Goal: Communication & Community: Participate in discussion

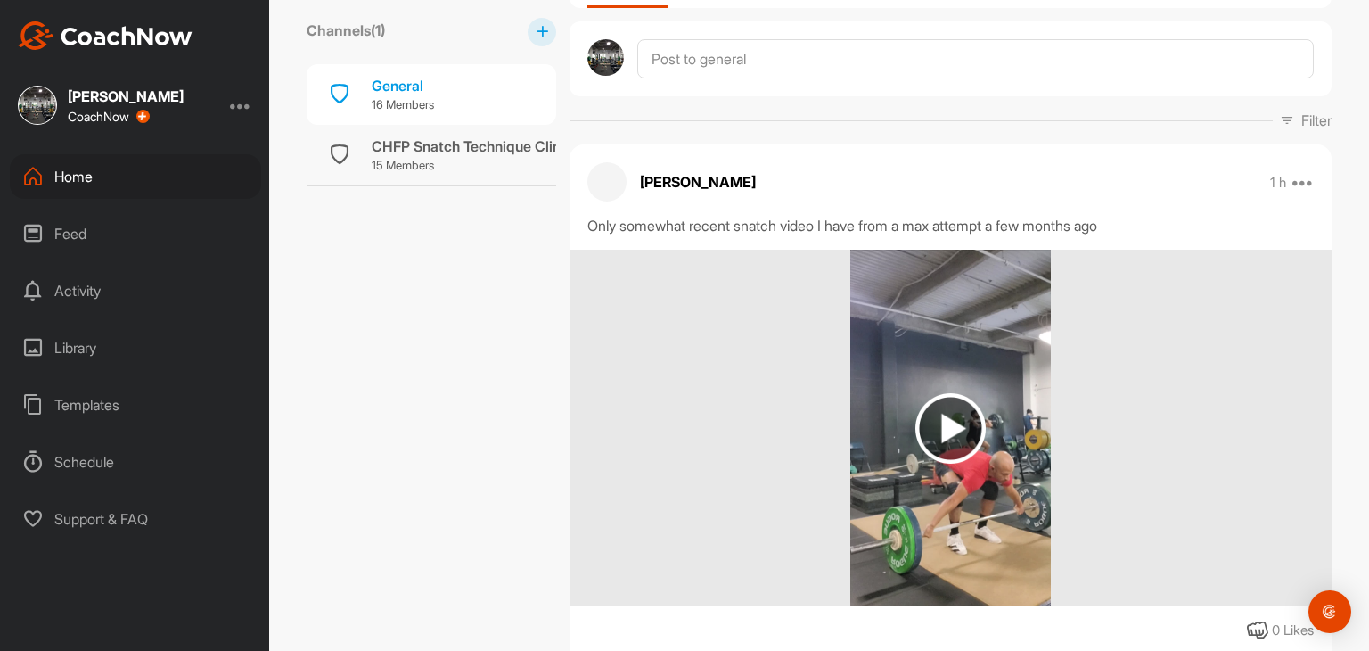
scroll to position [422, 0]
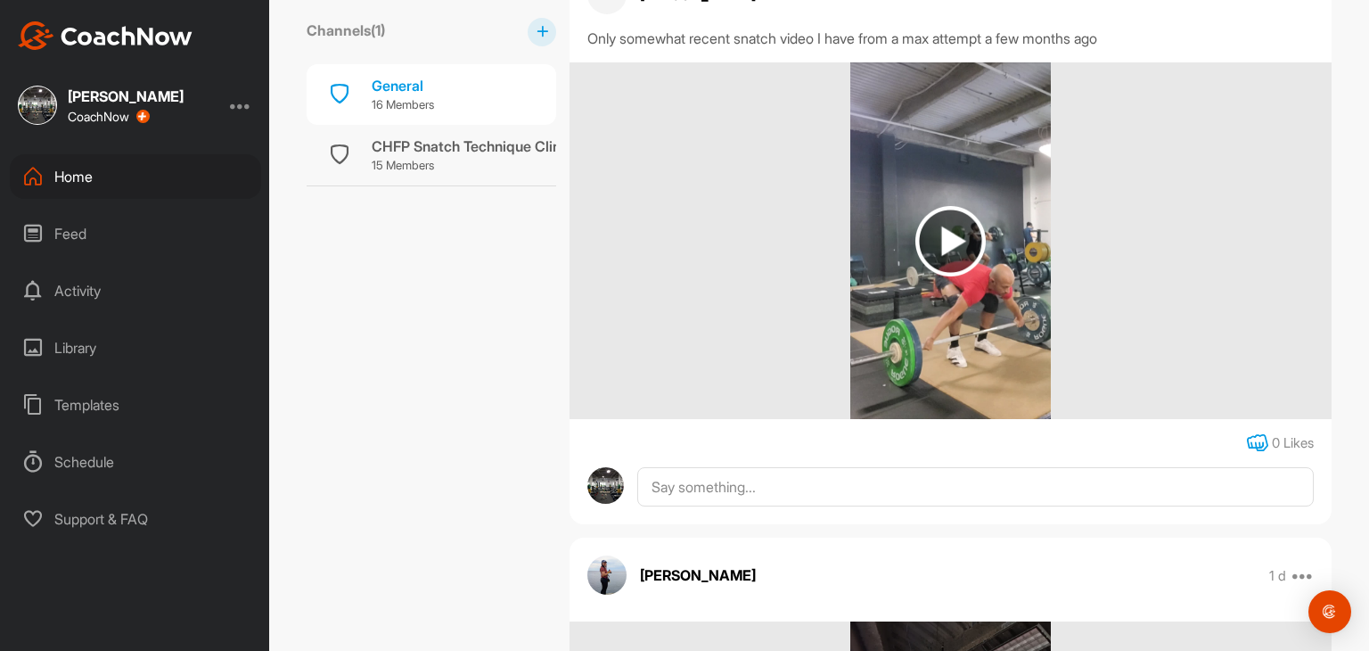
click at [1247, 443] on icon at bounding box center [1257, 442] width 21 height 21
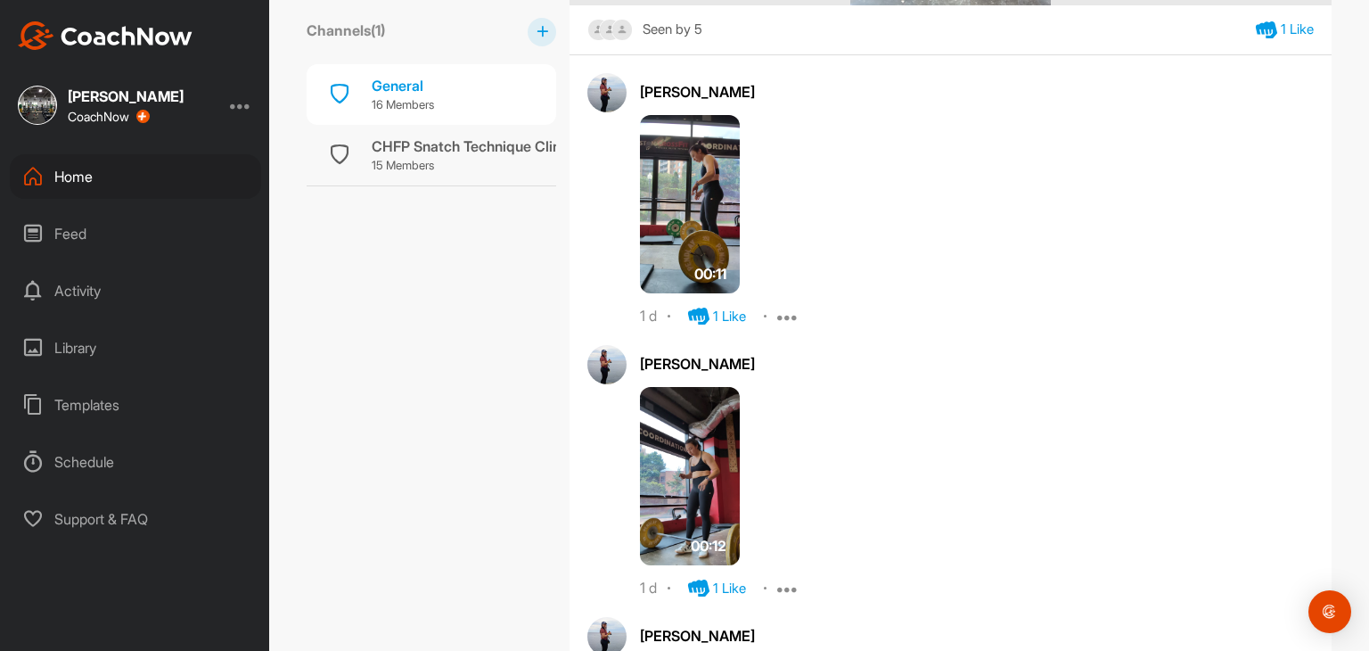
scroll to position [869, 0]
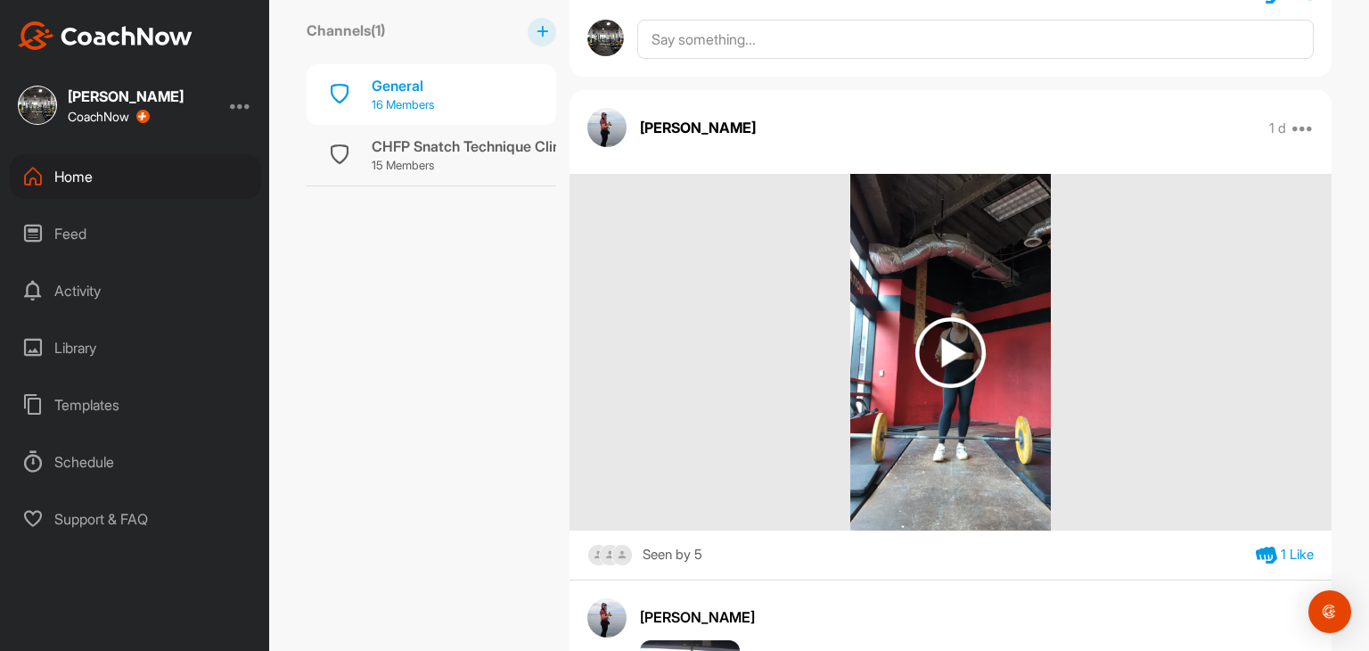
click at [475, 95] on div "General 16 Members" at bounding box center [432, 94] width 250 height 61
click at [428, 154] on div "CHFP Snatch Technique Clinic 8/24" at bounding box center [490, 145] width 236 height 21
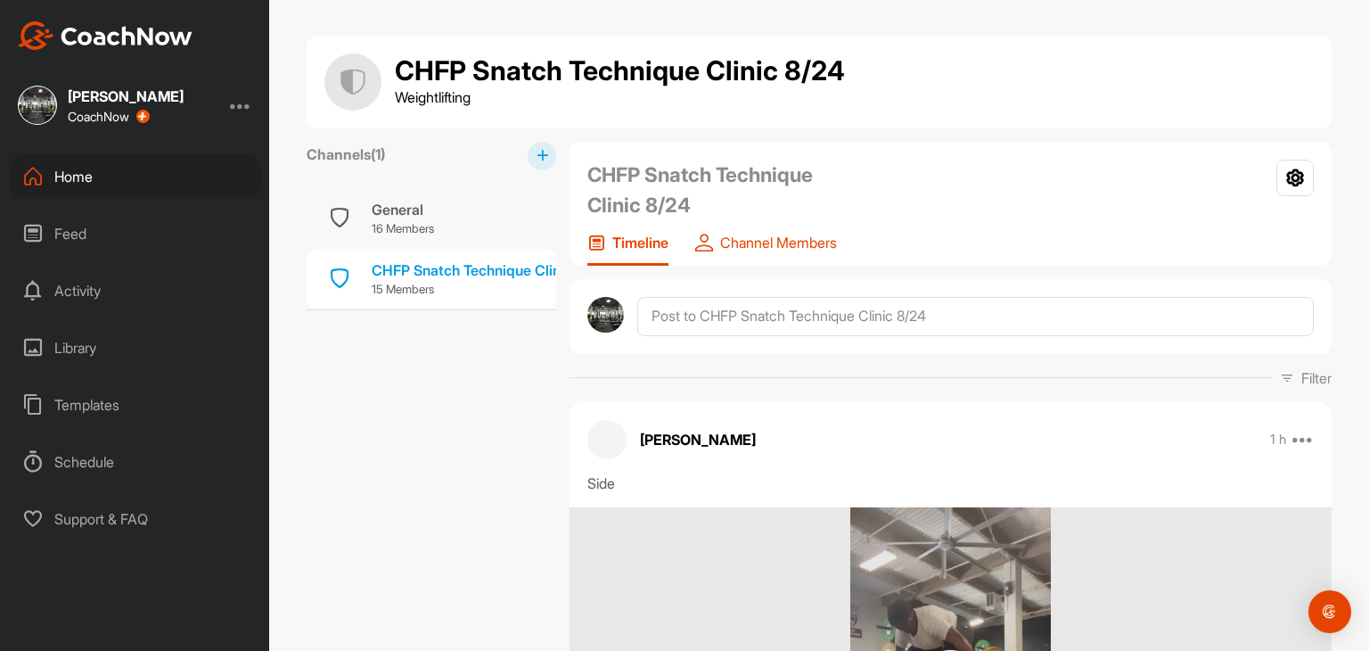
click at [812, 238] on p "Channel Members" at bounding box center [778, 243] width 117 height 18
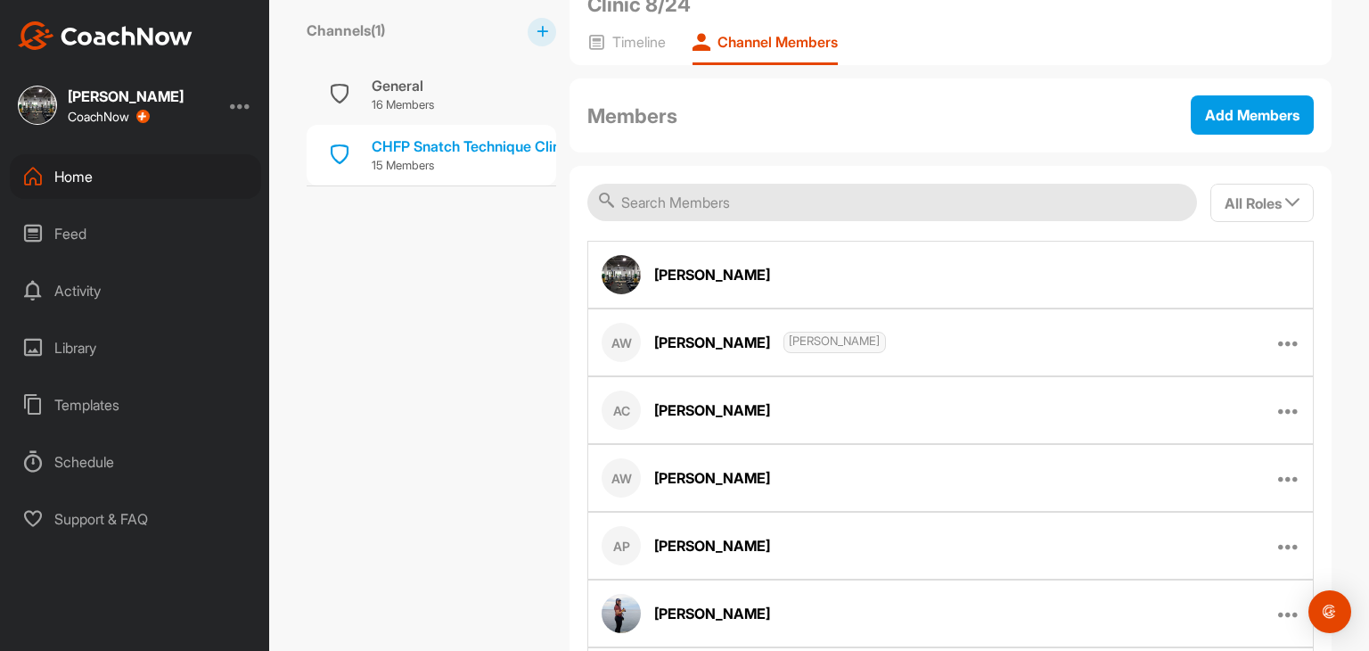
scroll to position [121, 0]
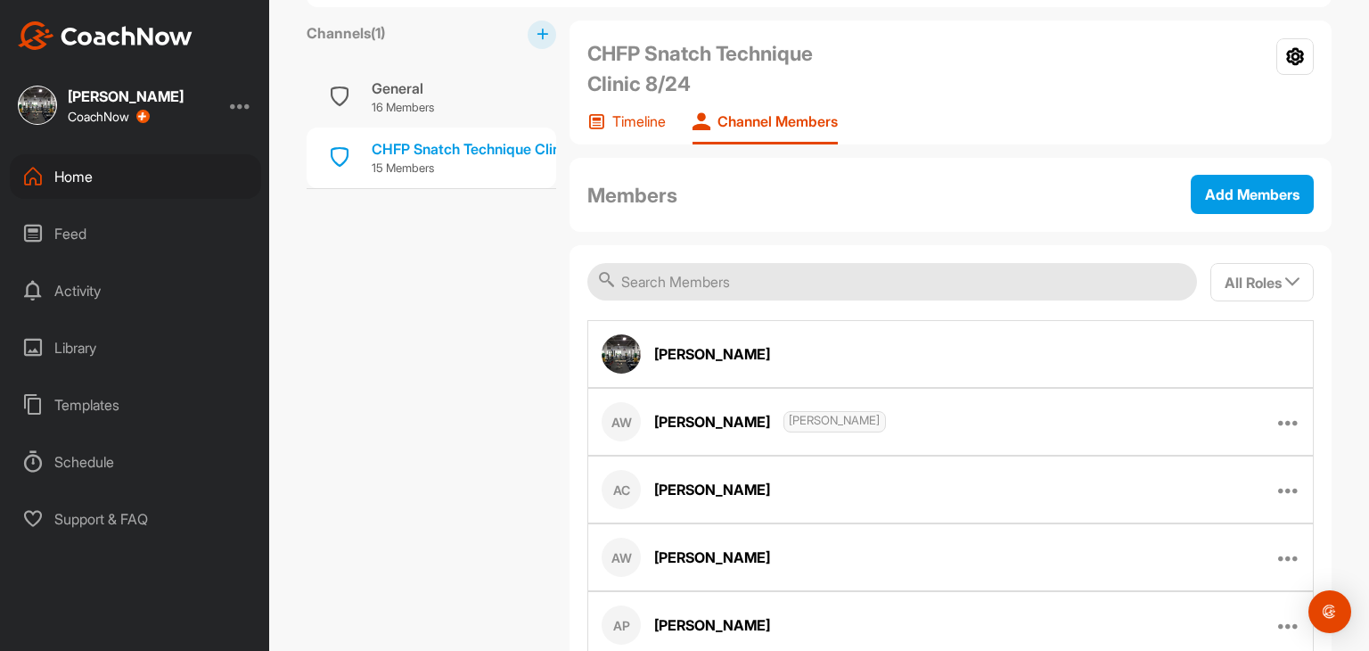
click at [628, 120] on p "Timeline" at bounding box center [638, 121] width 53 height 18
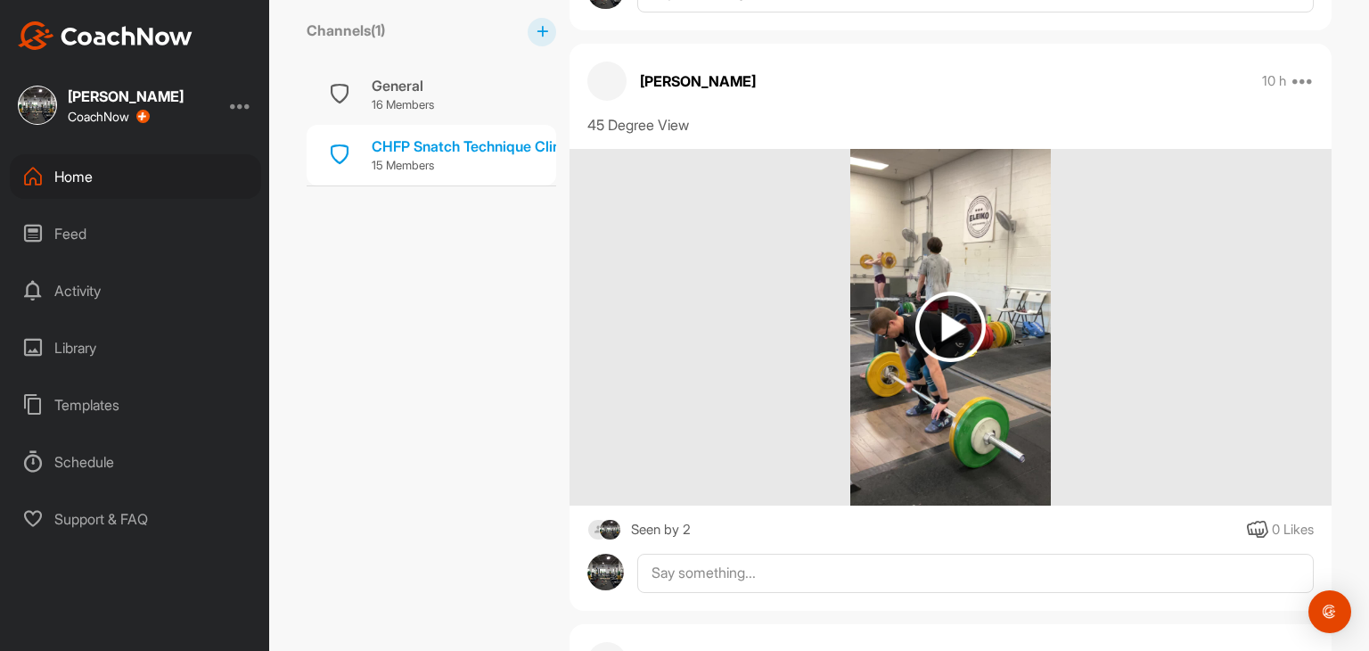
scroll to position [2104, 0]
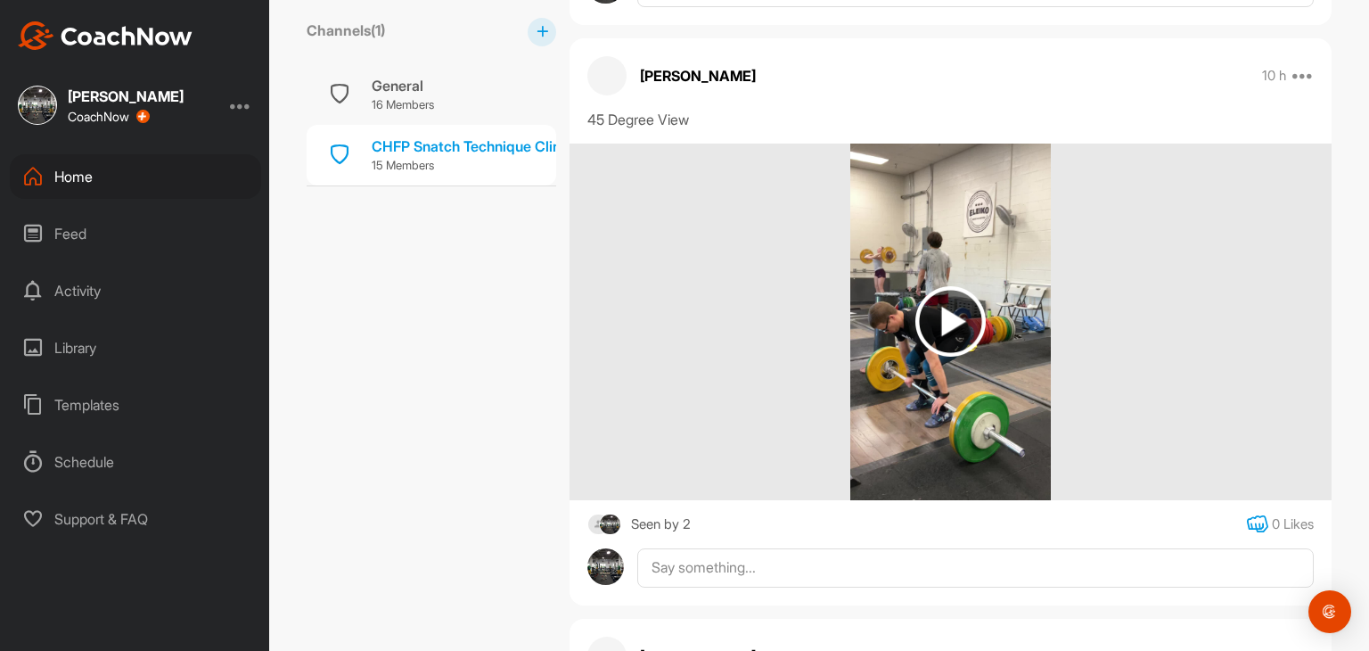
click at [1247, 517] on icon at bounding box center [1257, 523] width 21 height 21
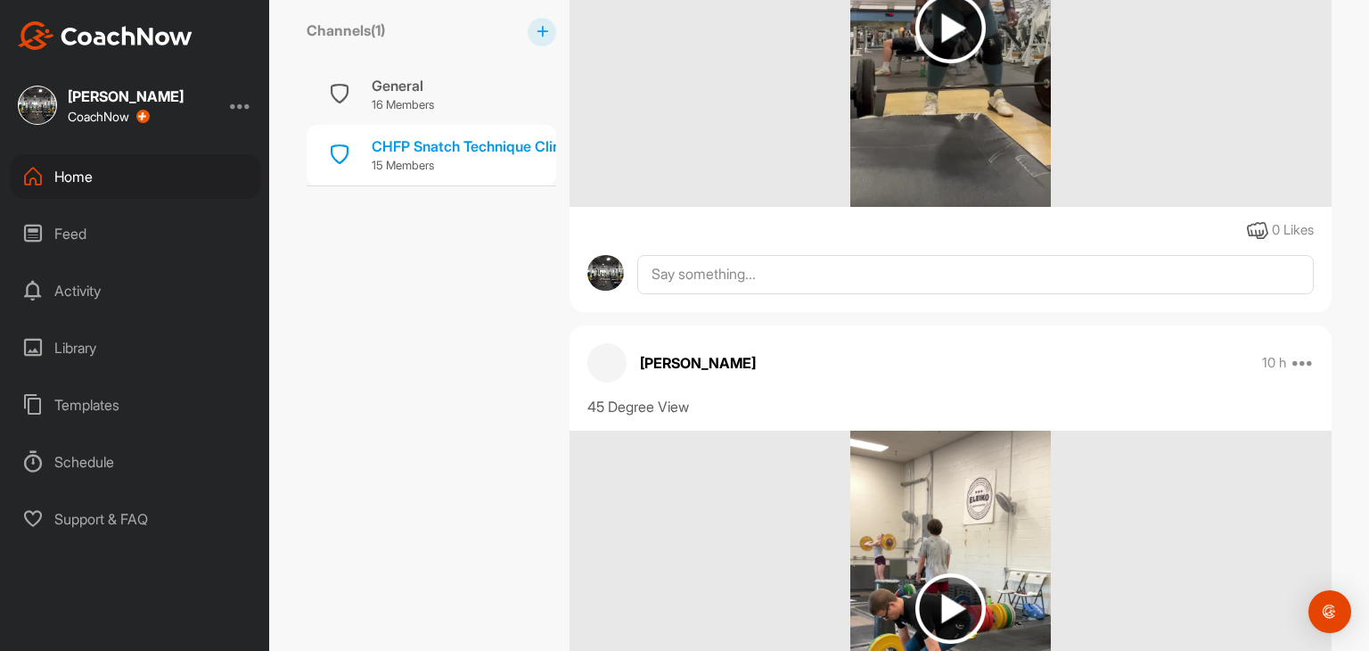
scroll to position [1693, 0]
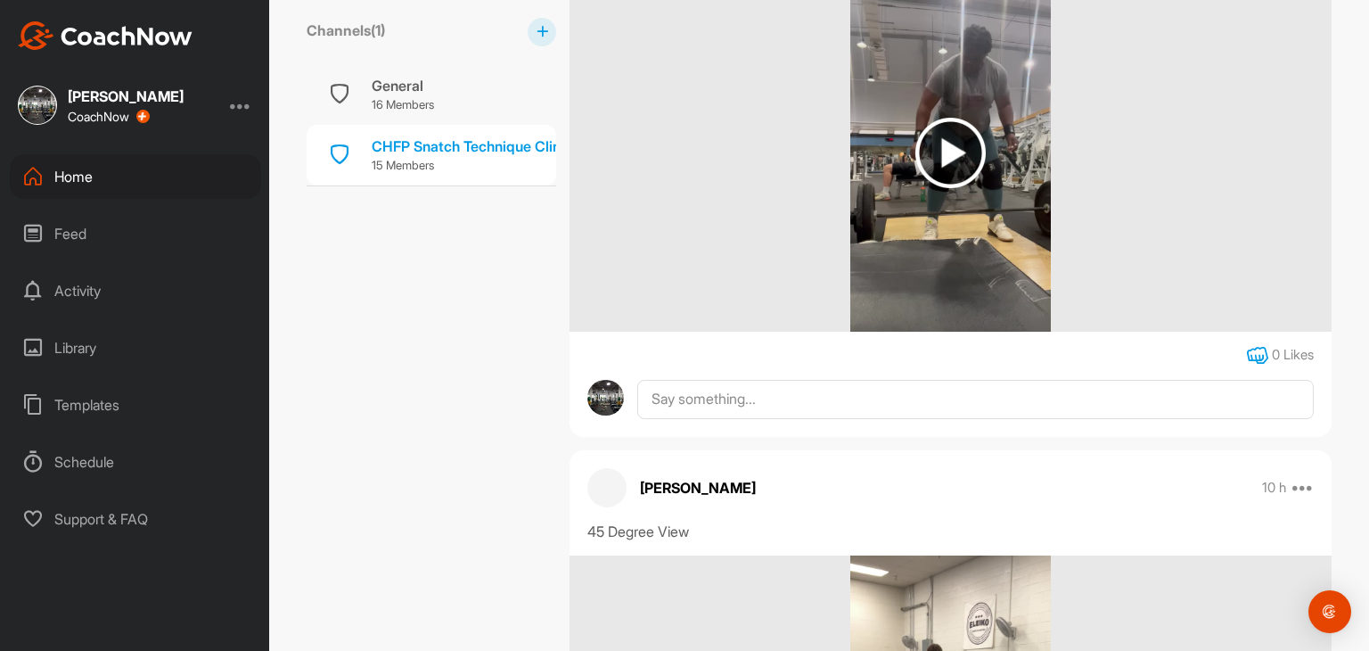
click at [1247, 354] on icon at bounding box center [1257, 355] width 21 height 21
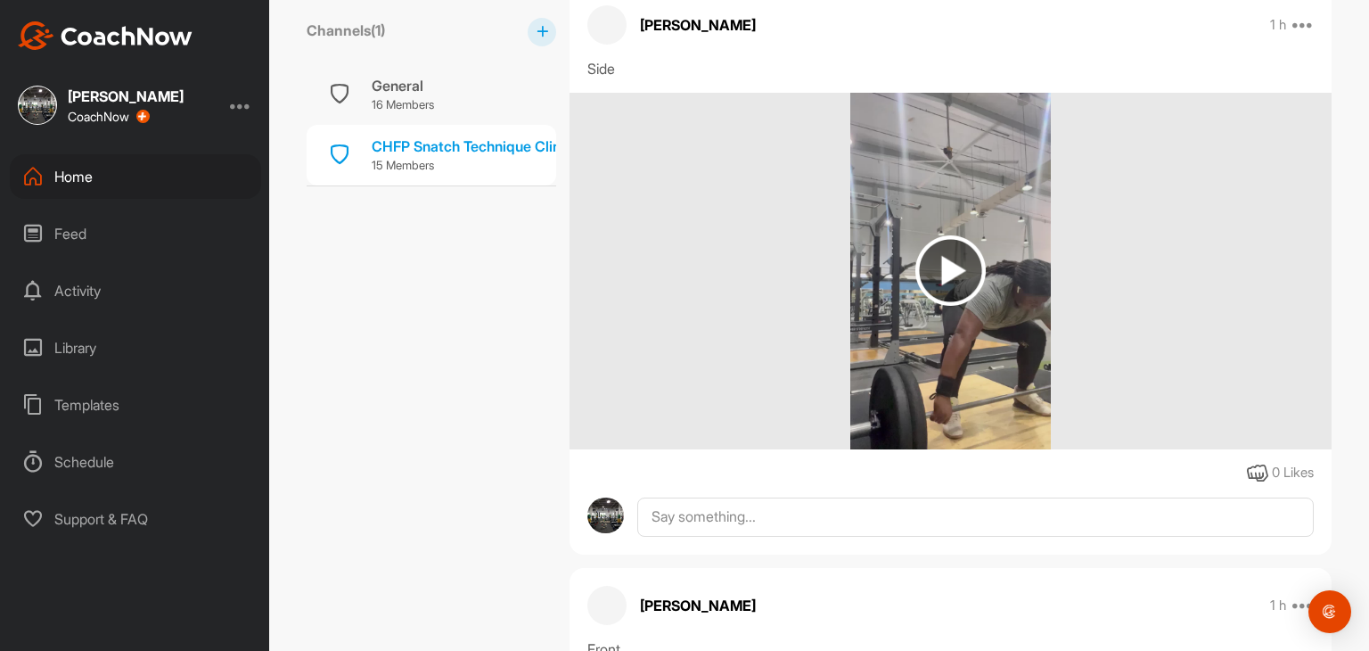
scroll to position [984, 0]
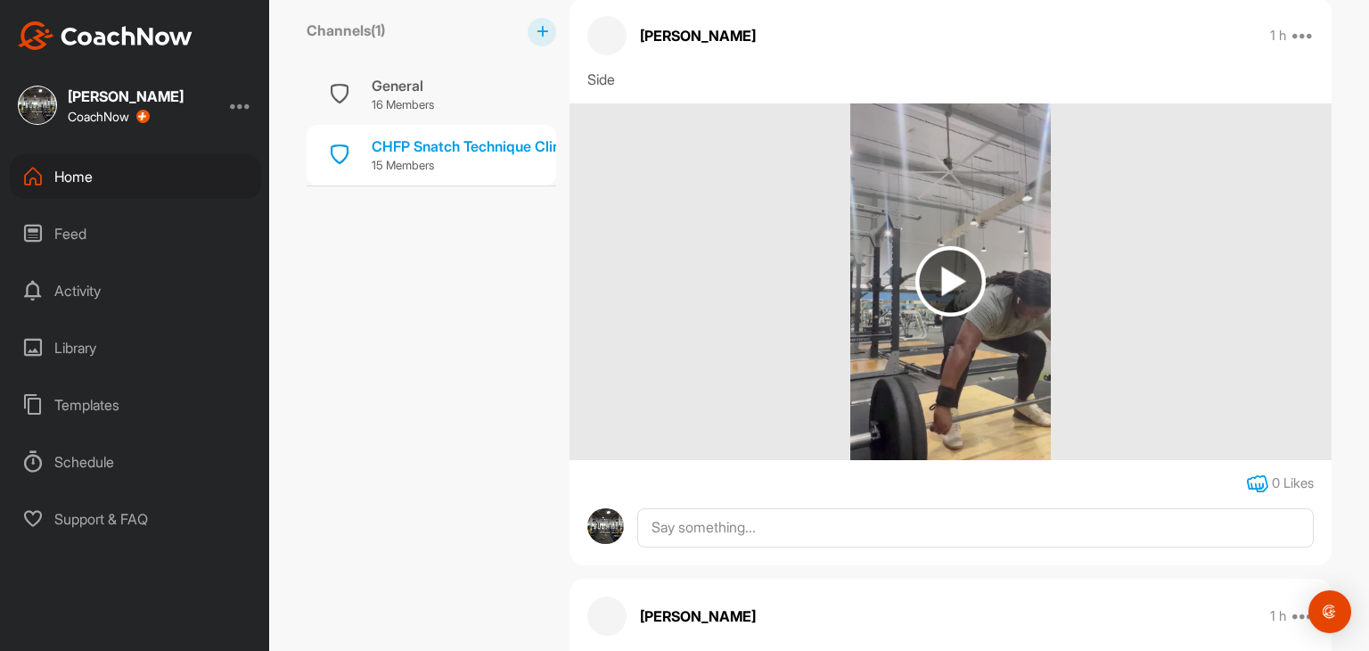
click at [1250, 488] on icon at bounding box center [1257, 483] width 21 height 21
click at [398, 106] on p "16 Members" at bounding box center [403, 105] width 62 height 18
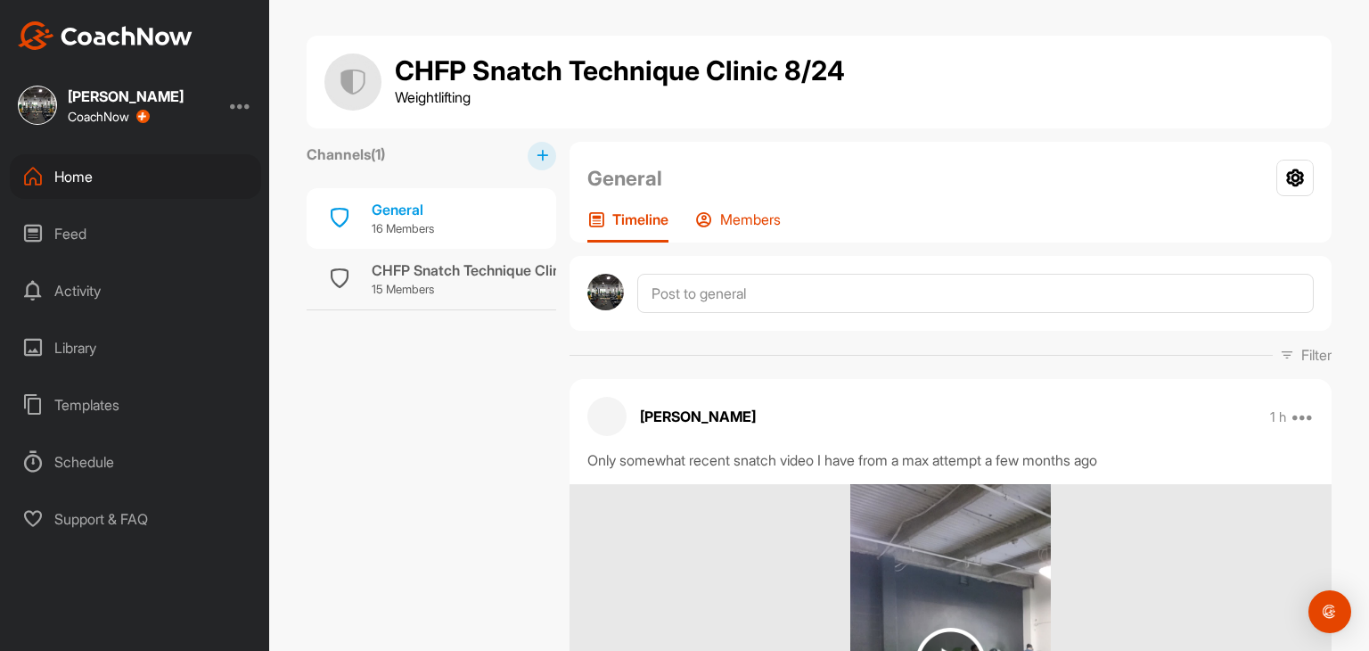
click at [726, 218] on p "Members" at bounding box center [750, 219] width 61 height 18
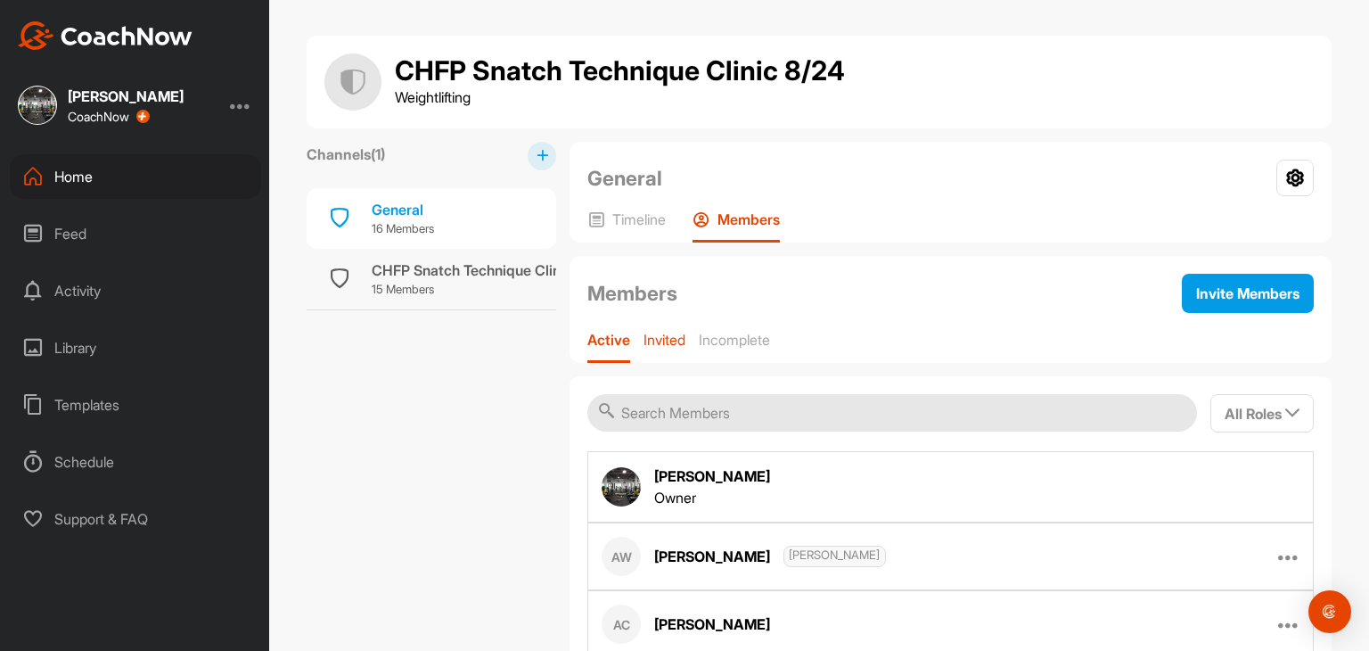
click at [666, 341] on p "Invited" at bounding box center [665, 340] width 42 height 18
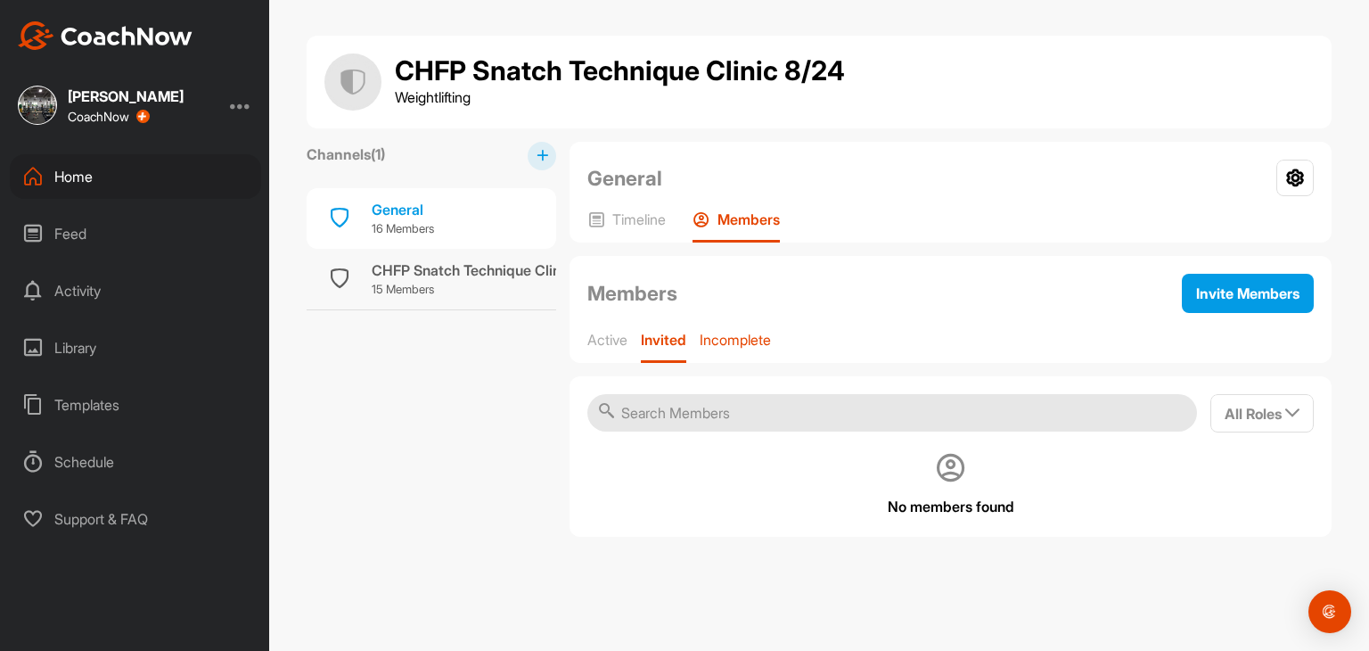
click at [720, 345] on p "Incomplete" at bounding box center [735, 340] width 71 height 18
click at [606, 344] on p "Active" at bounding box center [607, 340] width 40 height 18
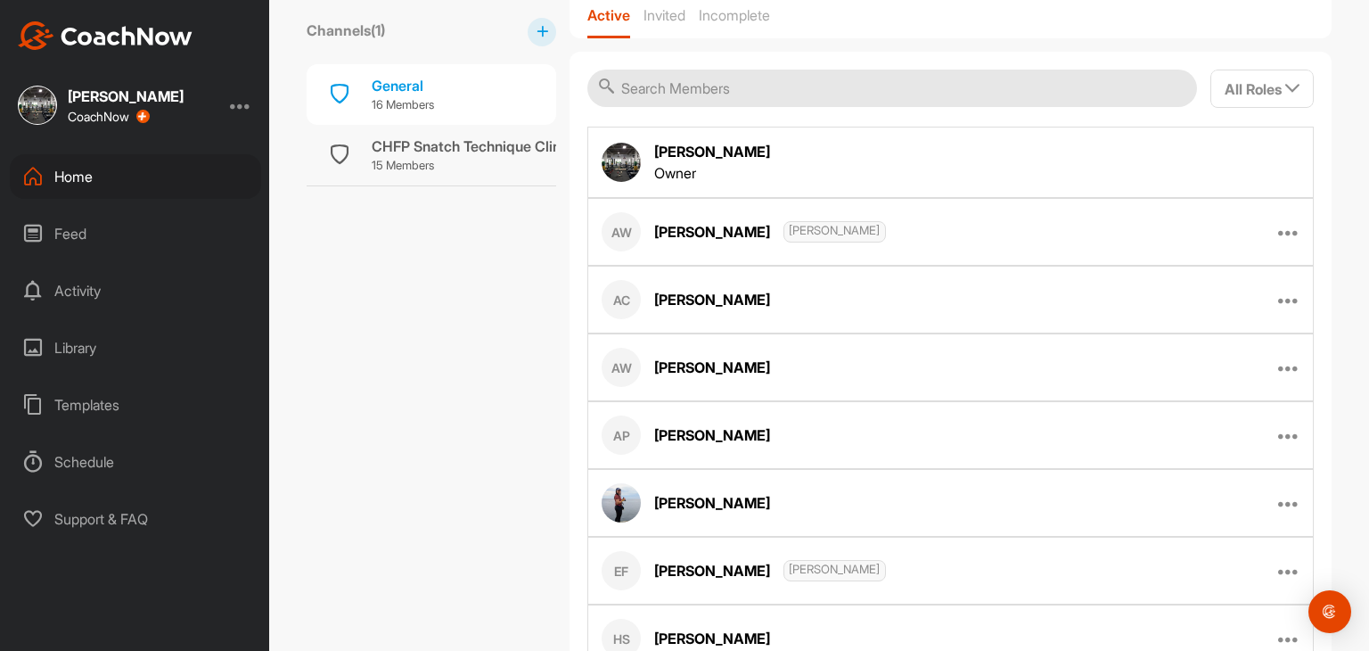
scroll to position [318, 0]
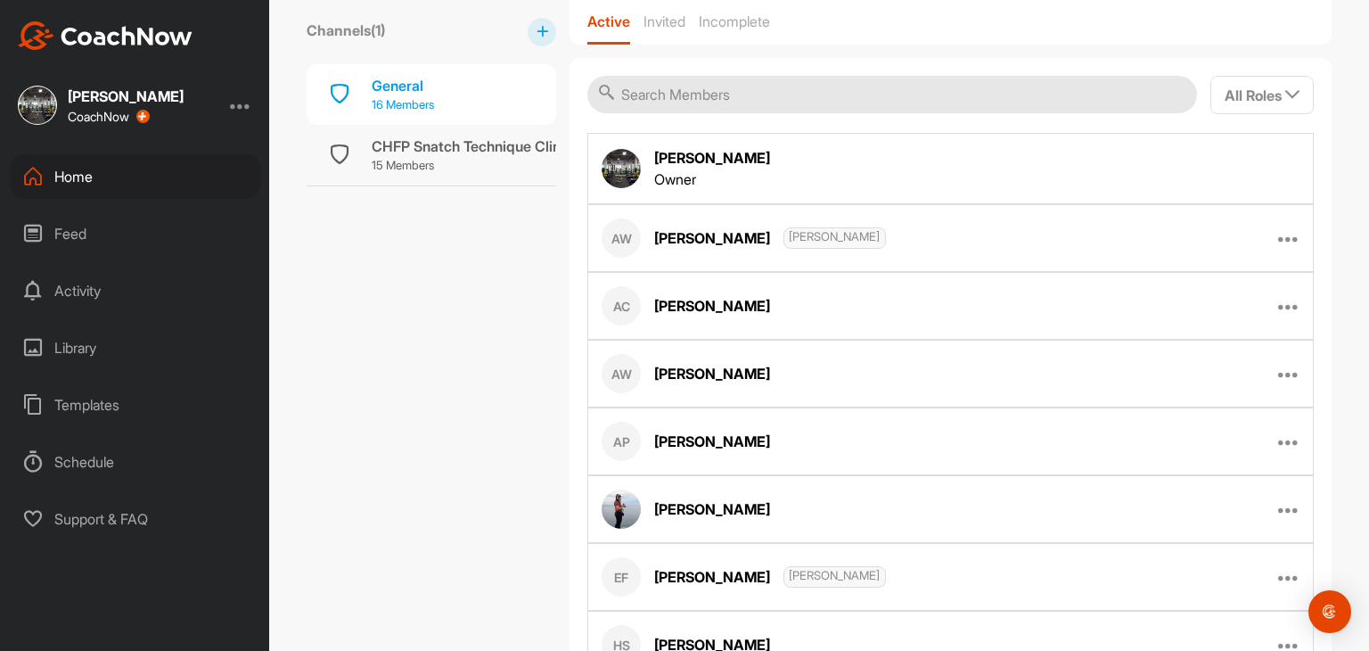
click at [459, 104] on div "General 16 Members" at bounding box center [432, 94] width 250 height 61
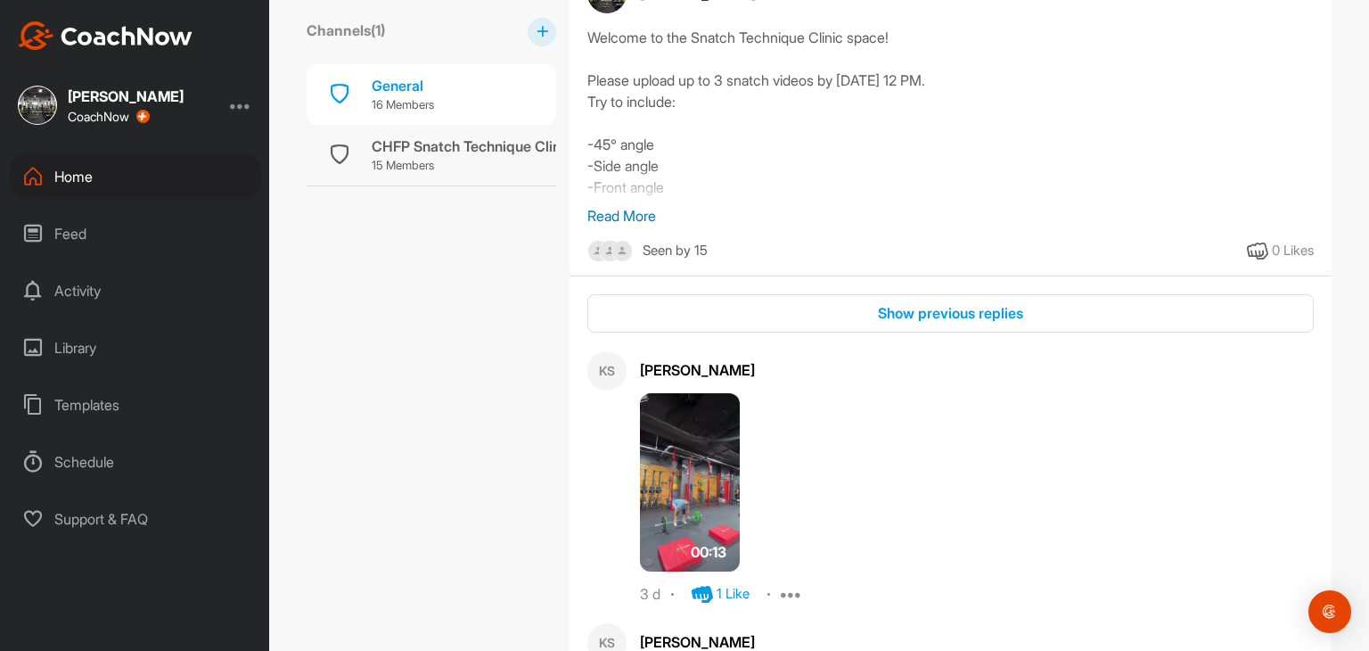
scroll to position [16401, 0]
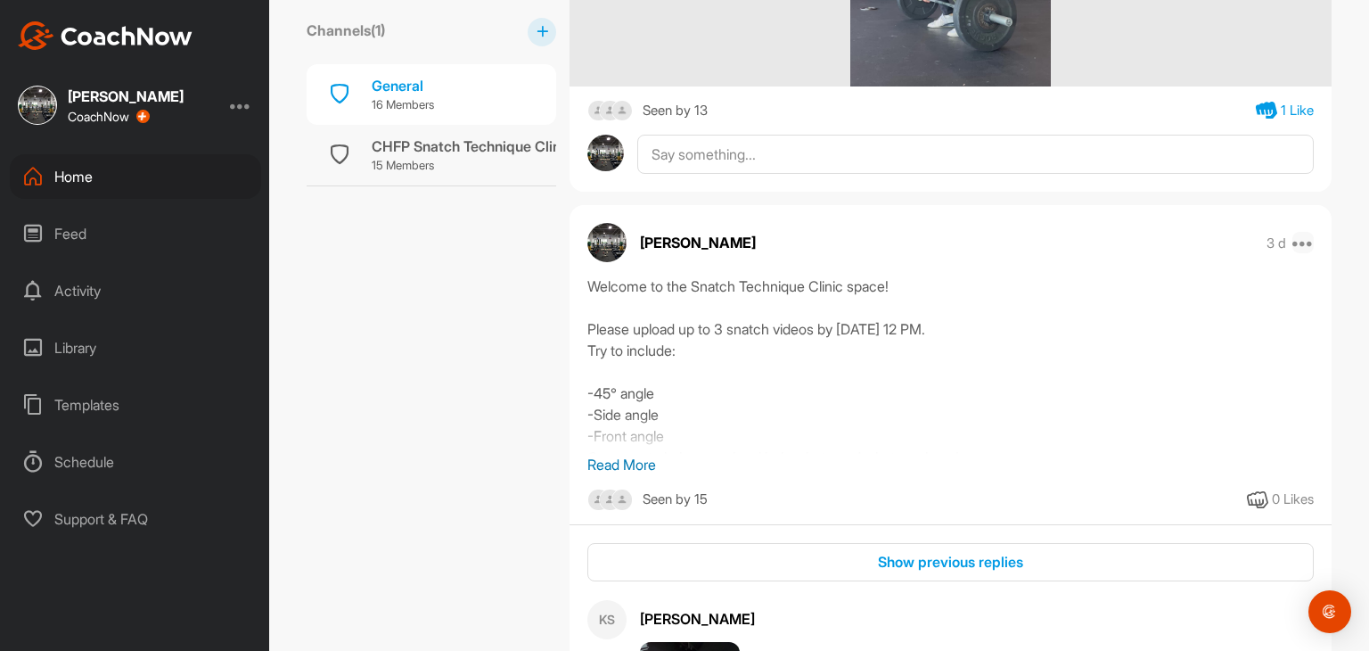
click at [1302, 232] on icon at bounding box center [1302, 242] width 21 height 21
click at [1146, 416] on p "Pin to top" at bounding box center [1152, 419] width 58 height 19
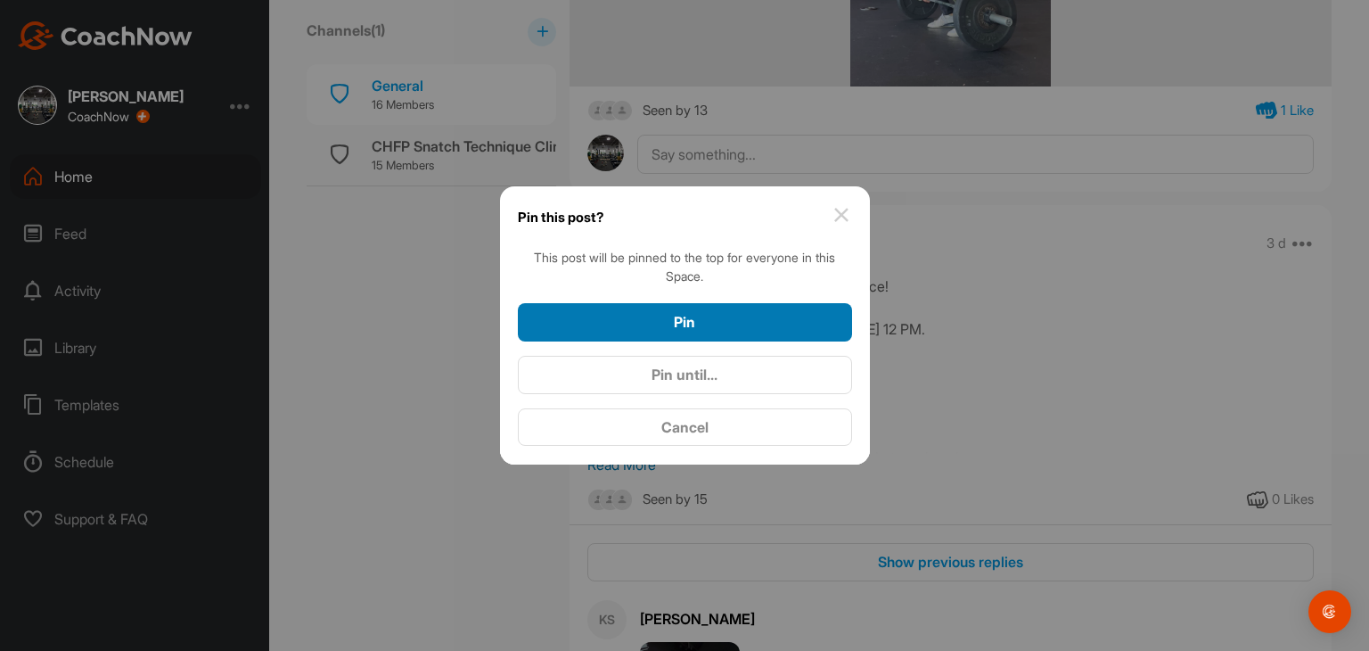
click at [820, 308] on button "Pin" at bounding box center [685, 322] width 334 height 38
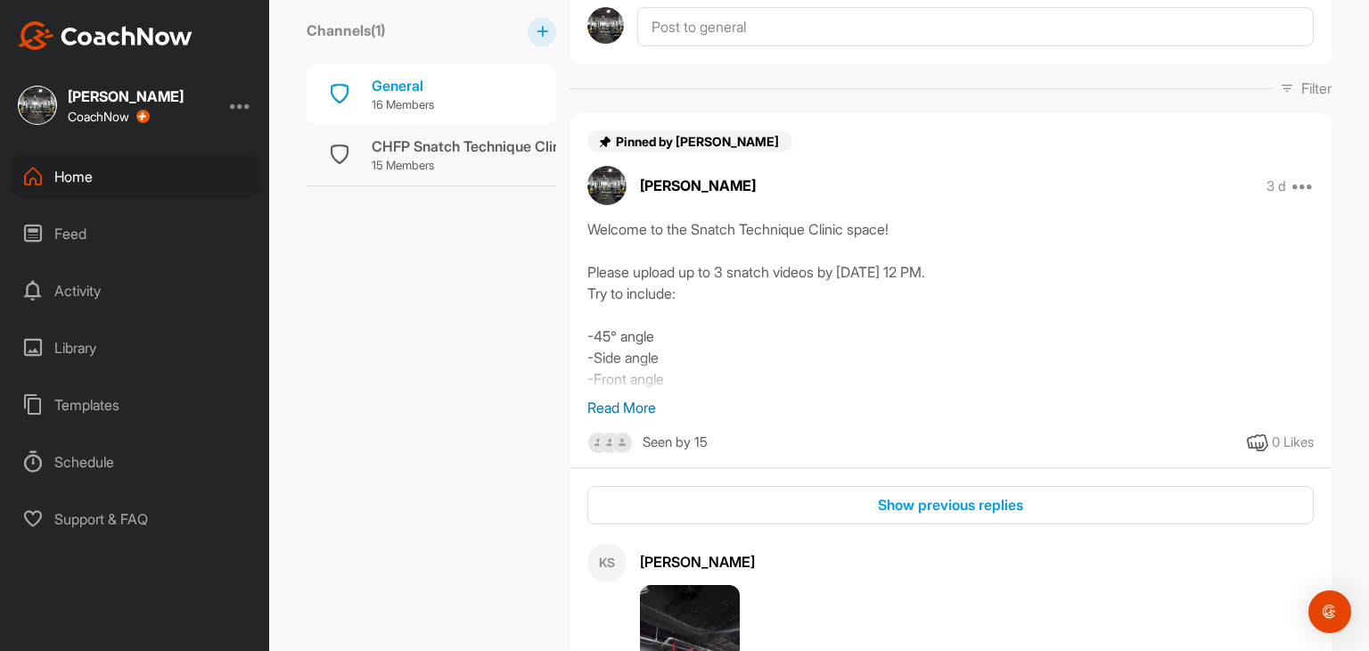
scroll to position [292, 0]
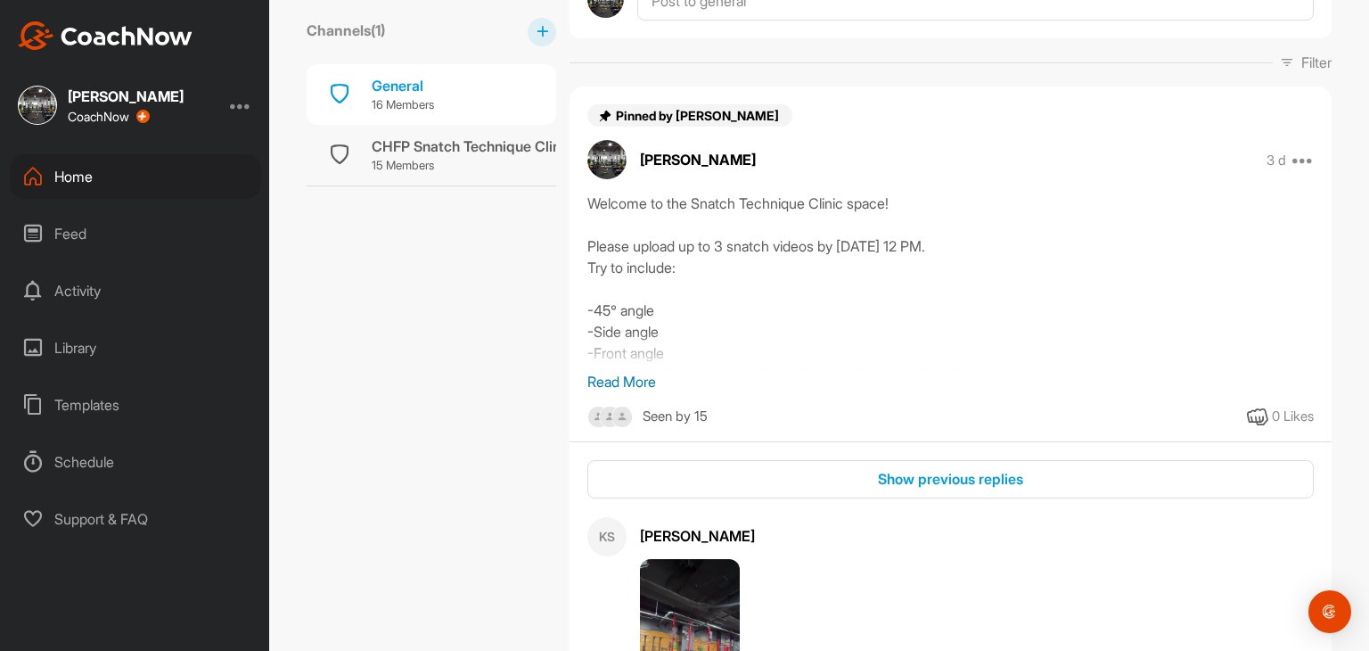
click at [613, 375] on p "Read More" at bounding box center [950, 381] width 726 height 21
